Goal: Transaction & Acquisition: Purchase product/service

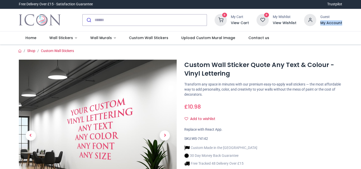
click at [360, 23] on div "0 My Cart View Cart 0 Guest" at bounding box center [180, 20] width 361 height 23
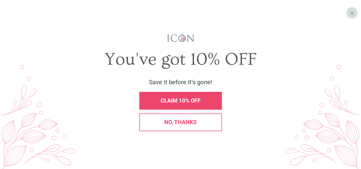
click at [167, 132] on div "No, thanks" at bounding box center [180, 123] width 83 height 18
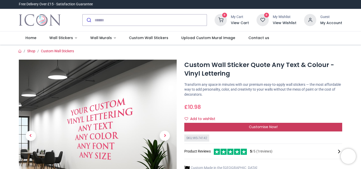
click at [270, 130] on div "Customise Now!" at bounding box center [264, 127] width 158 height 9
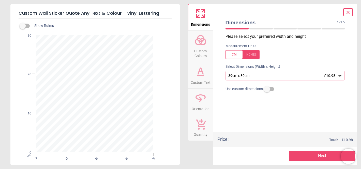
click at [197, 44] on circle at bounding box center [199, 42] width 6 height 6
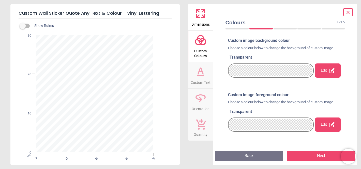
click at [329, 72] on icon at bounding box center [332, 71] width 6 height 6
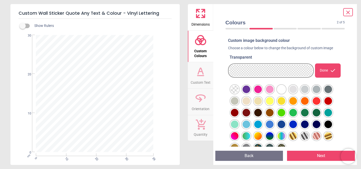
click at [239, 89] on div at bounding box center [235, 90] width 8 height 8
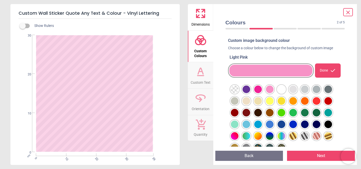
click at [232, 86] on div at bounding box center [235, 90] width 8 height 8
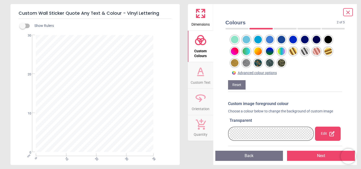
scroll to position [88, 0]
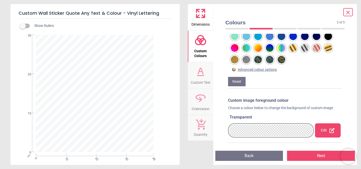
click at [348, 10] on icon at bounding box center [348, 12] width 6 height 6
